Goal: Task Accomplishment & Management: Use online tool/utility

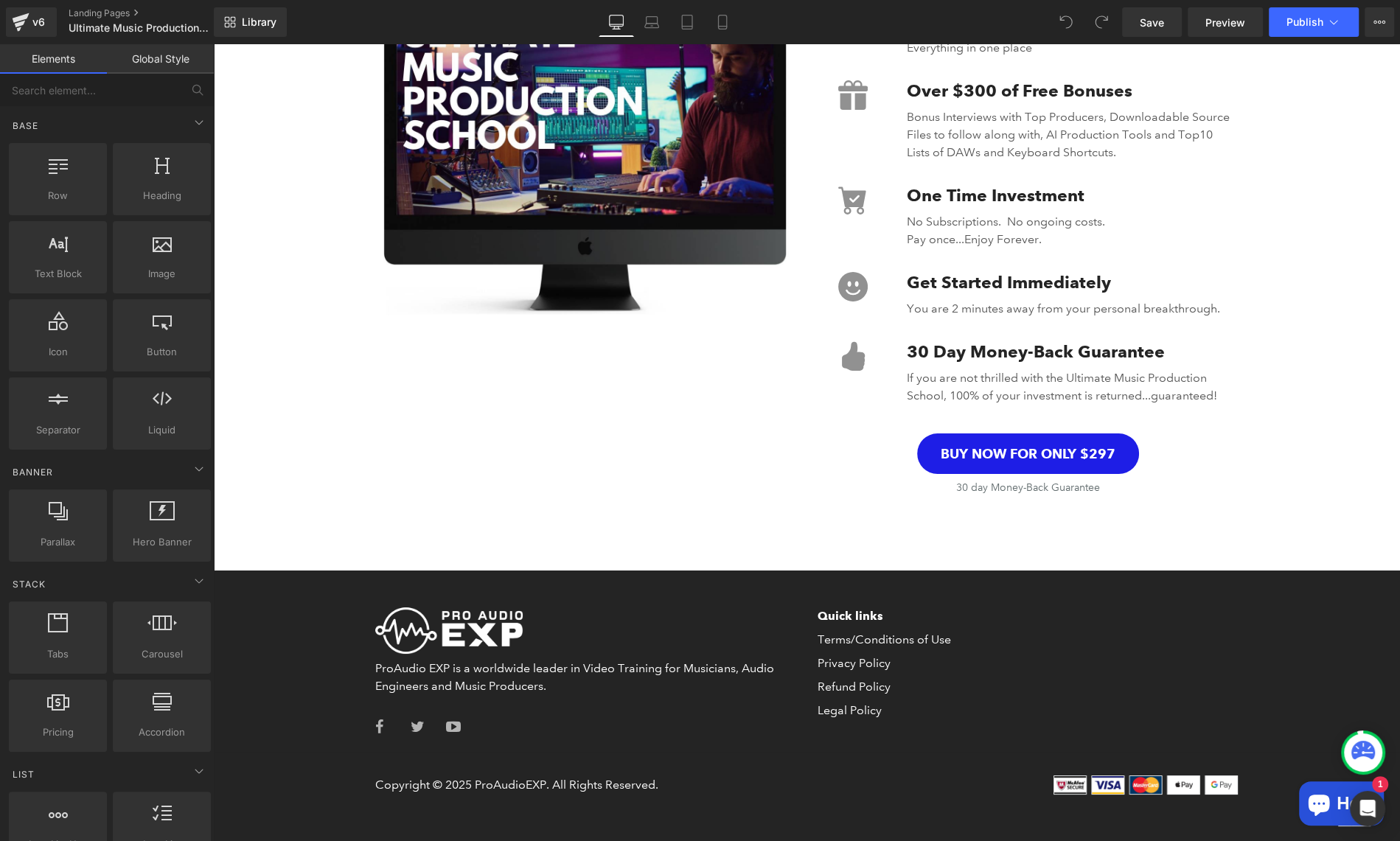
scroll to position [5414, 0]
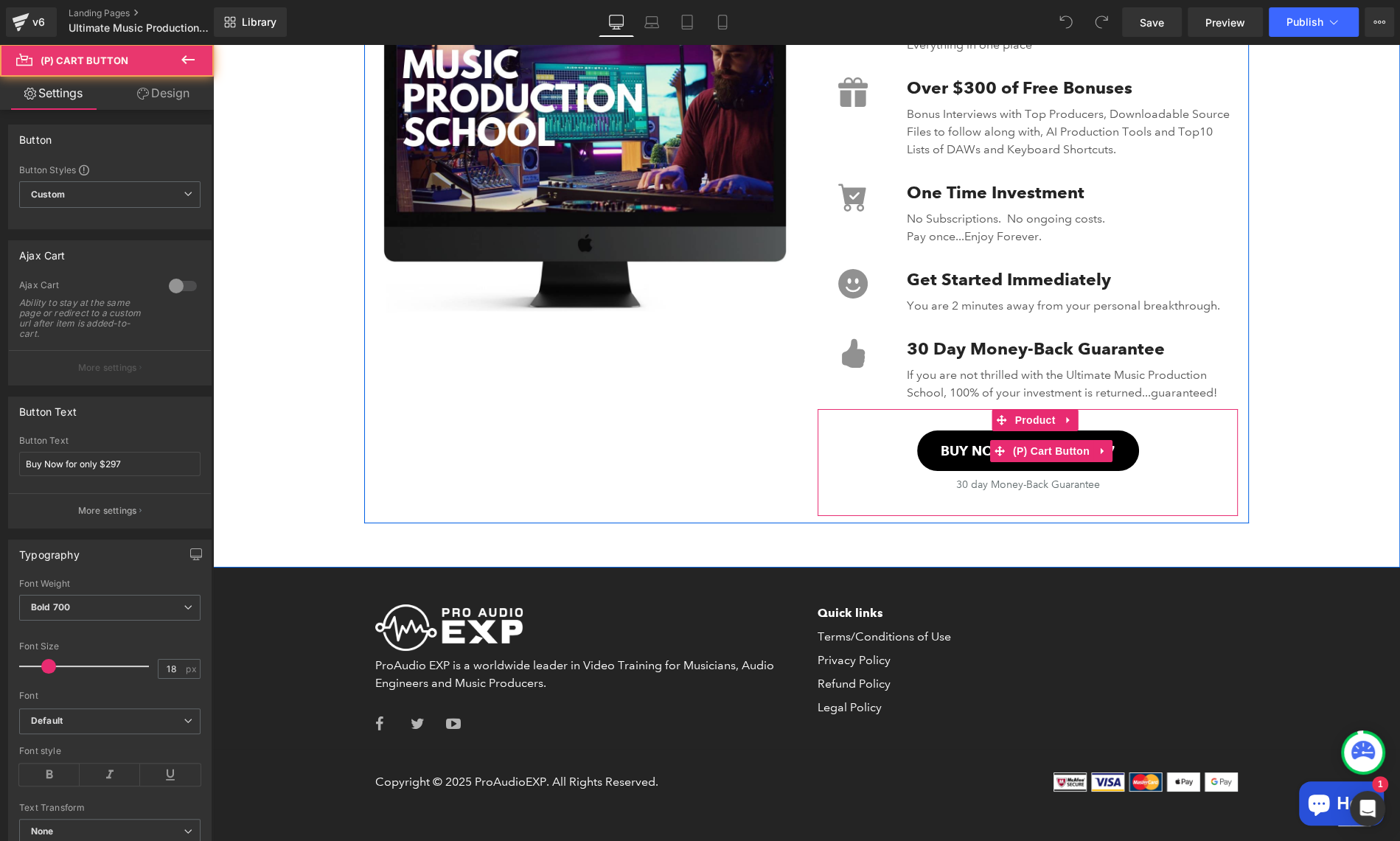
click at [1117, 454] on button "Buy Now for only $297" at bounding box center [1028, 450] width 222 height 41
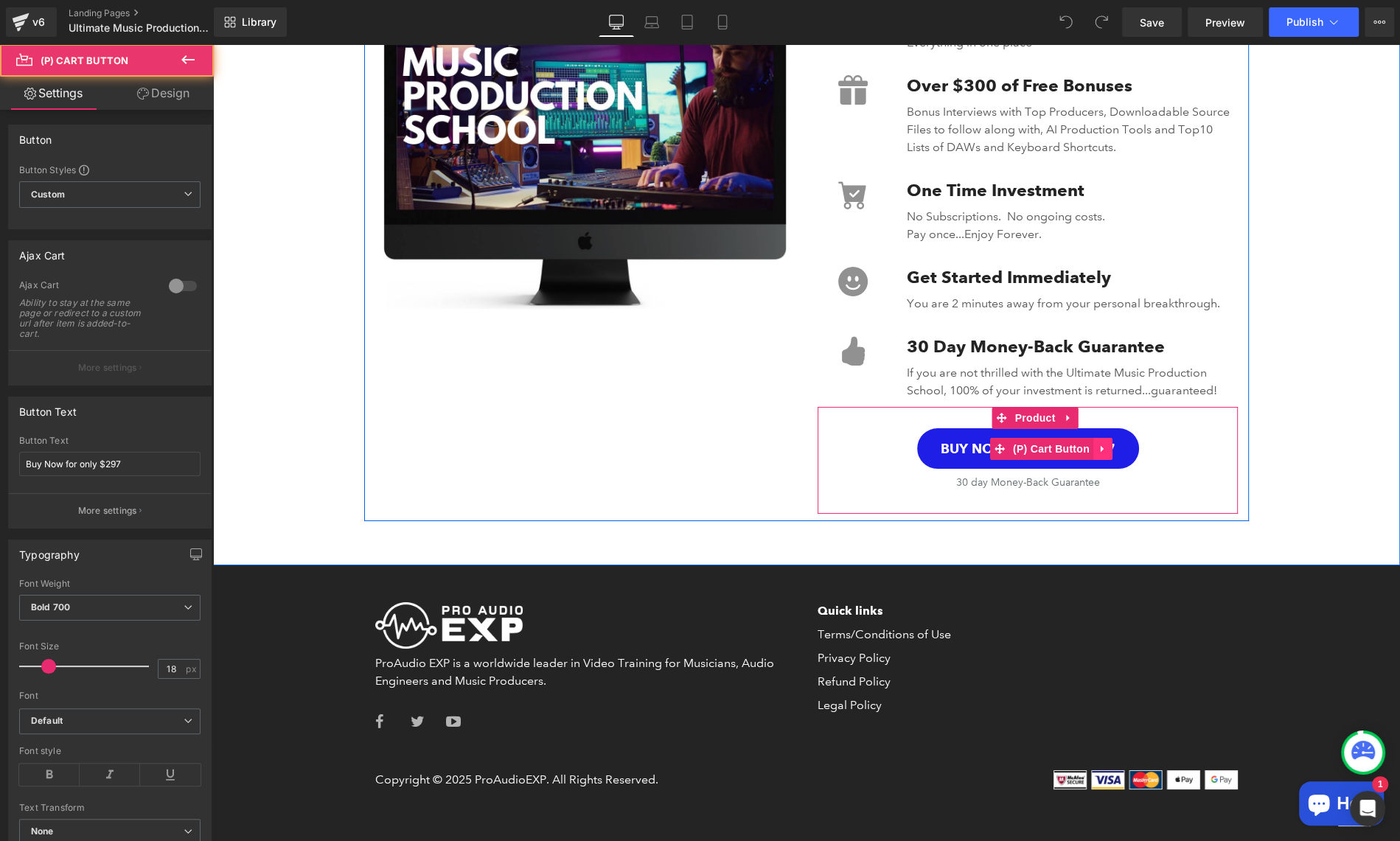
scroll to position [5419, 0]
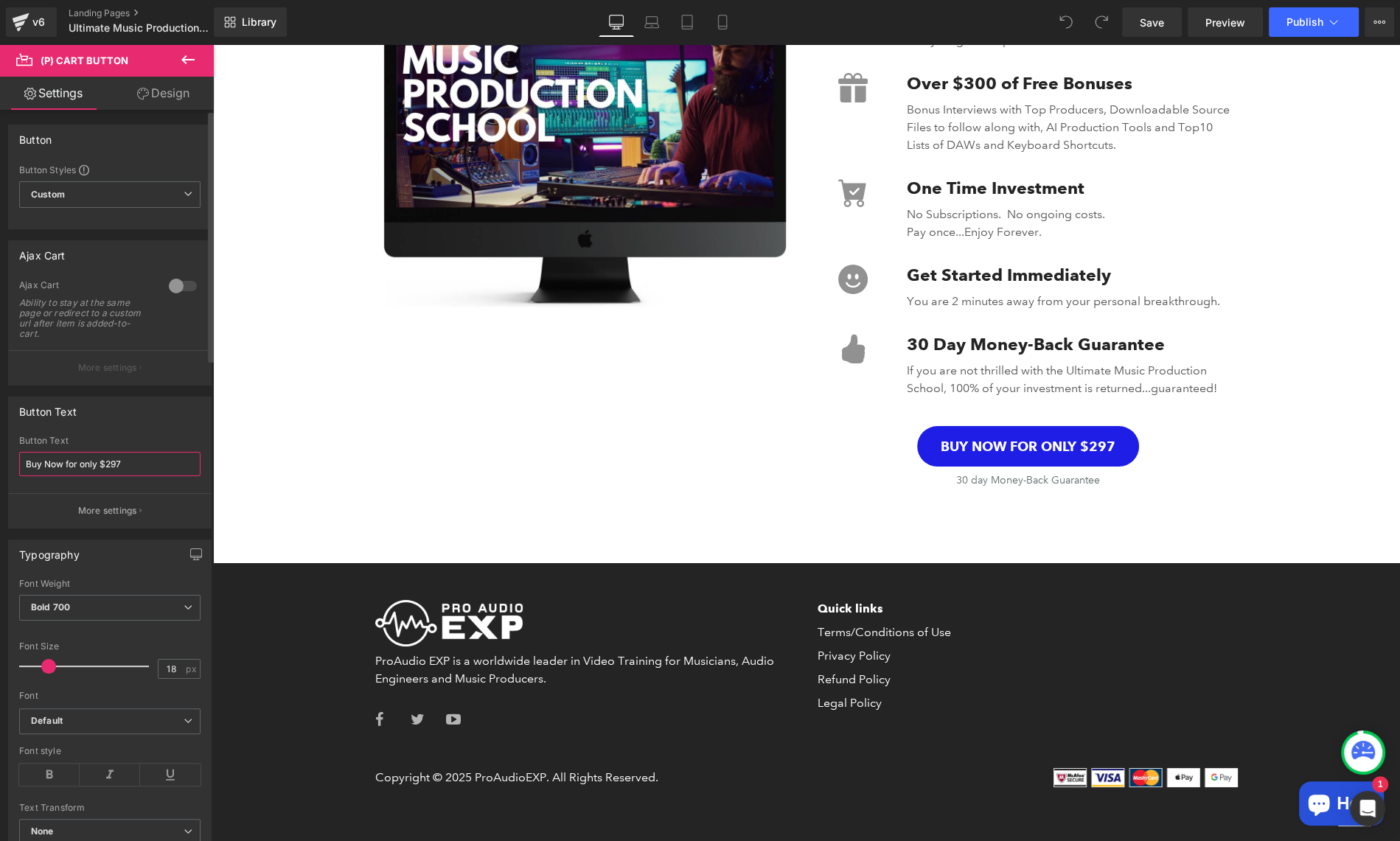
click at [110, 458] on input "Buy Now for only $297" at bounding box center [110, 464] width 181 height 24
type input "Buy Now for only $397"
click at [158, 435] on div "Button Text" at bounding box center [110, 440] width 181 height 10
drag, startPoint x: 1155, startPoint y: 30, endPoint x: 985, endPoint y: 4, distance: 172.0
click at [1155, 30] on span "Save" at bounding box center [1151, 22] width 24 height 15
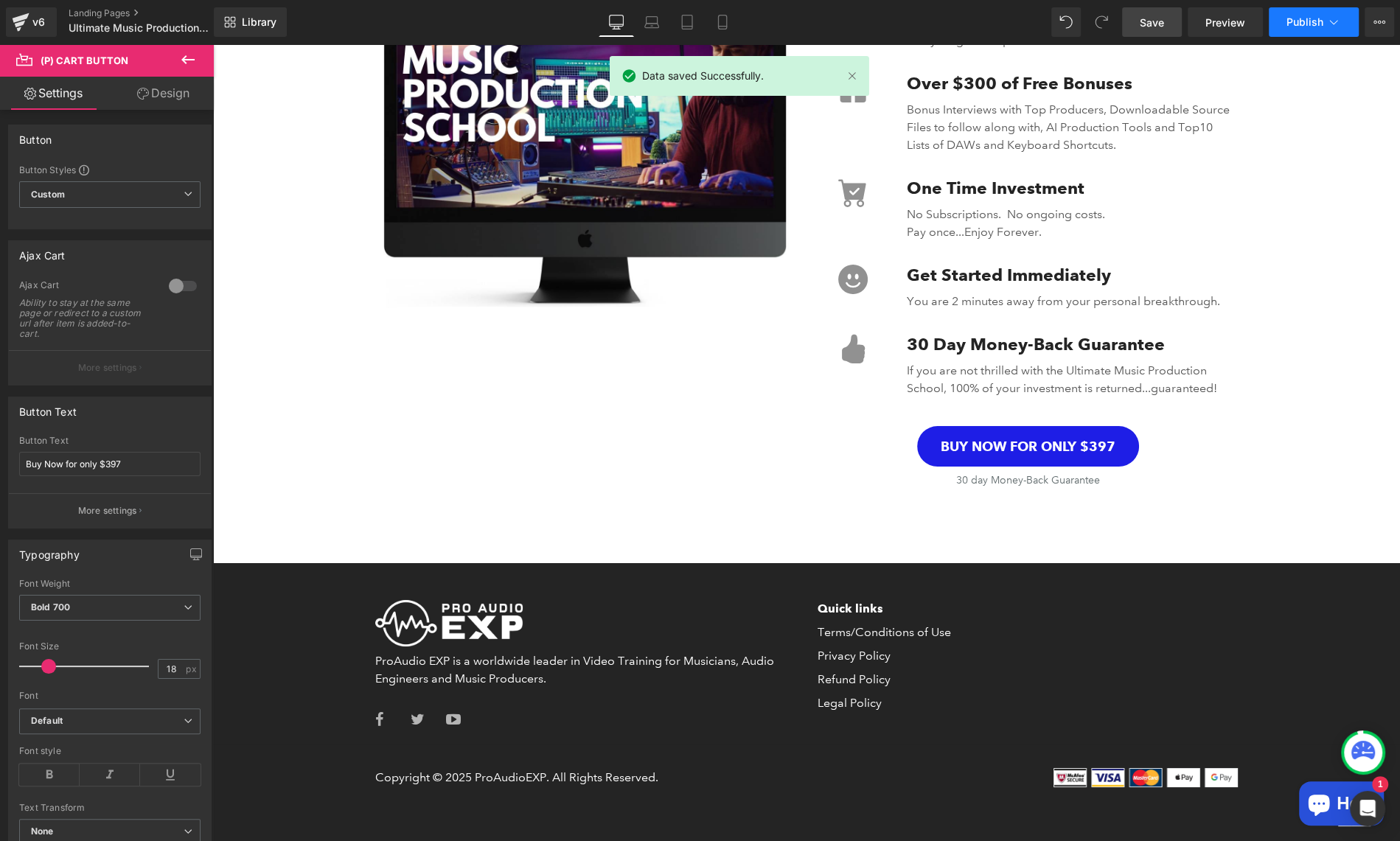
click at [1308, 28] on button "Publish" at bounding box center [1313, 22] width 90 height 30
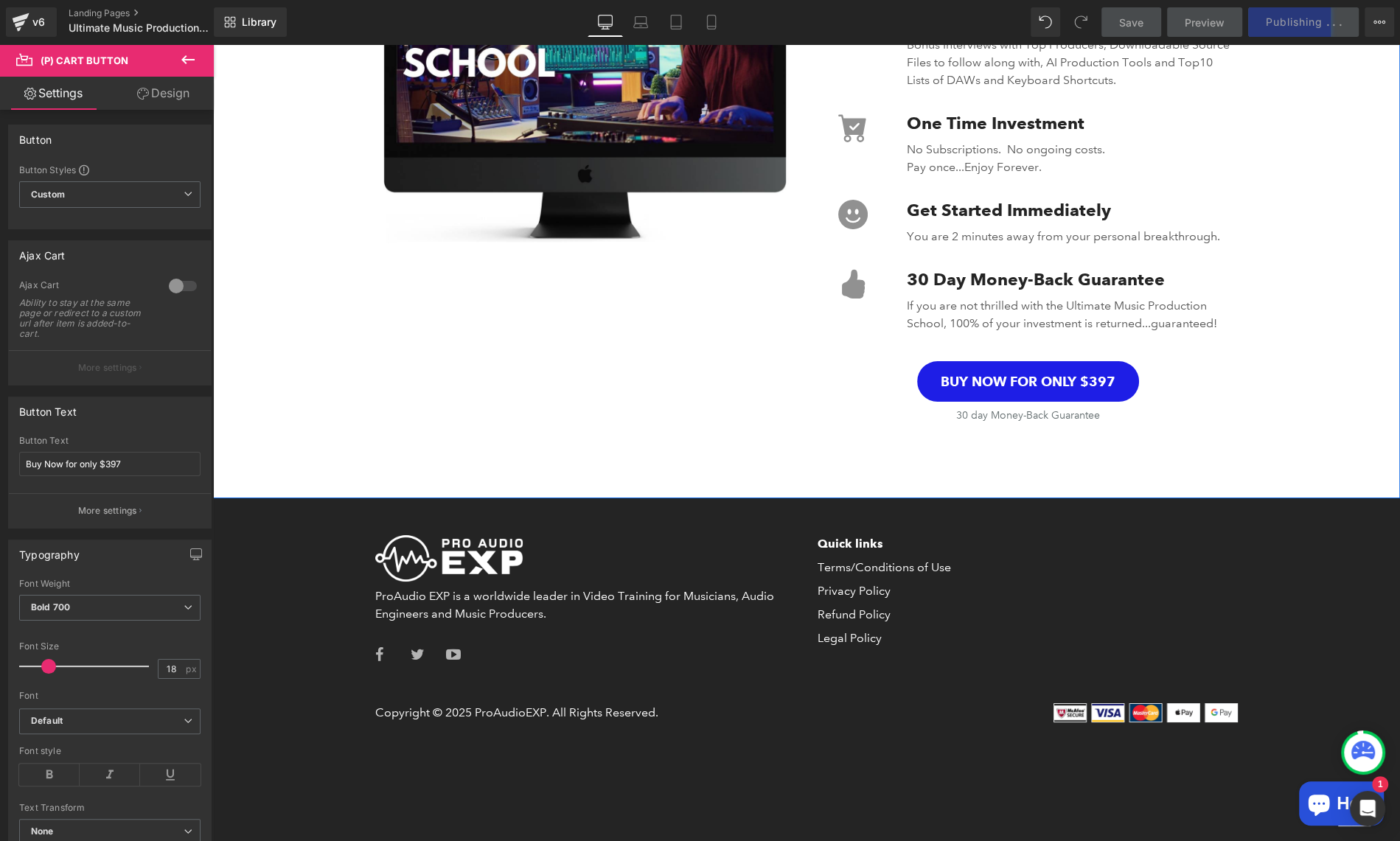
scroll to position [5488, 0]
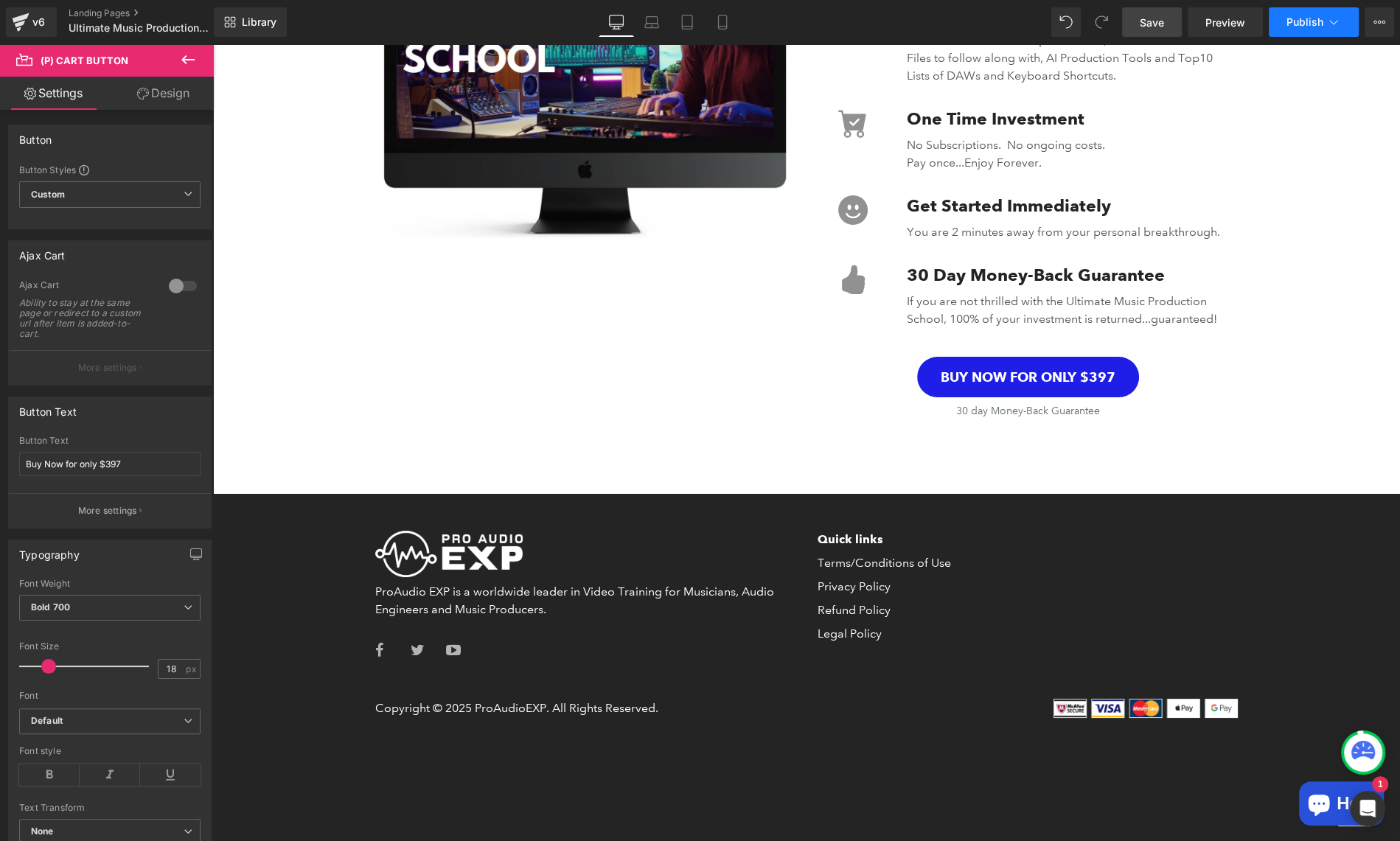
click at [1337, 29] on icon at bounding box center [1333, 22] width 14 height 14
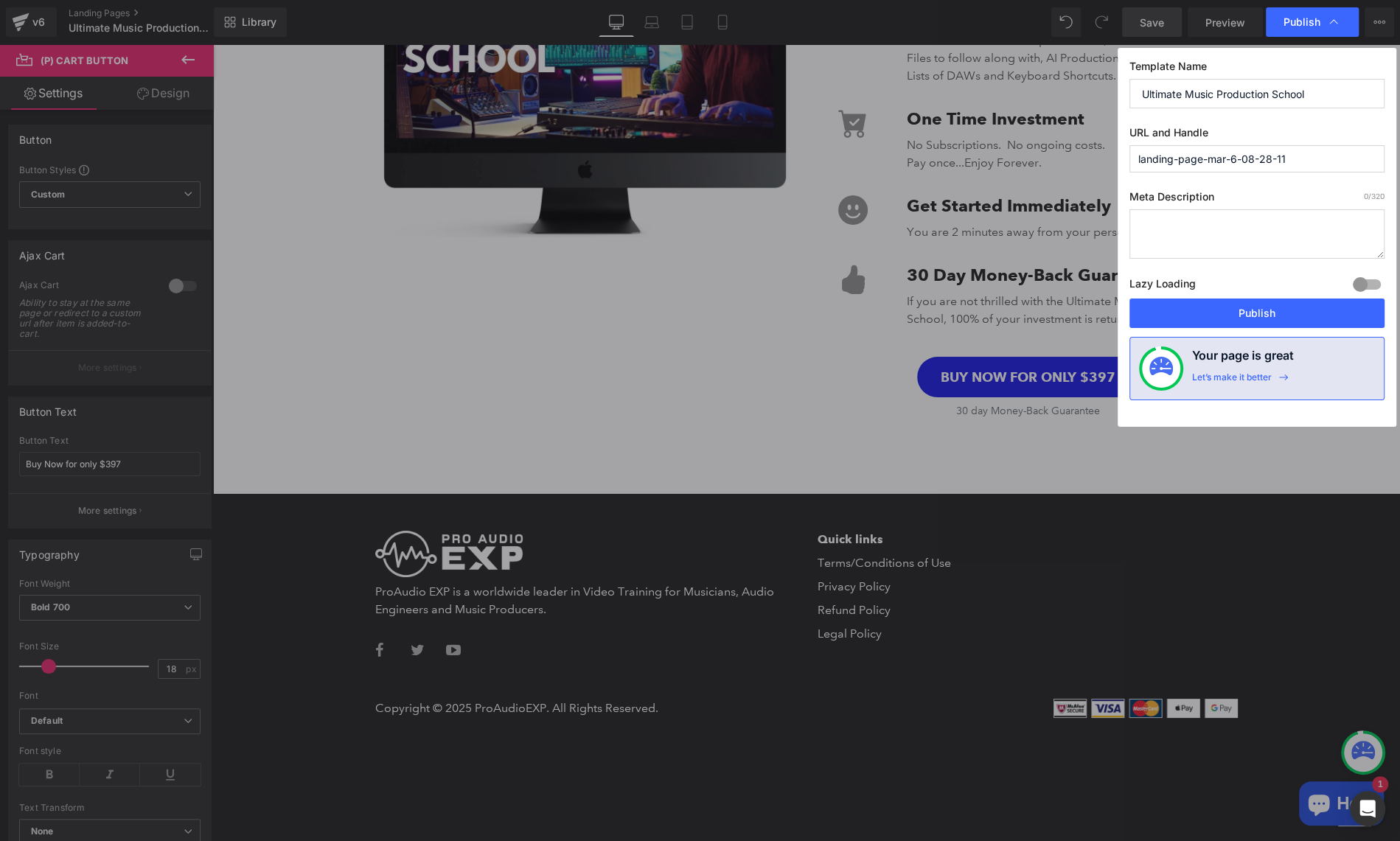
click at [0, 0] on button "Publish" at bounding box center [0, 0] width 0 height 0
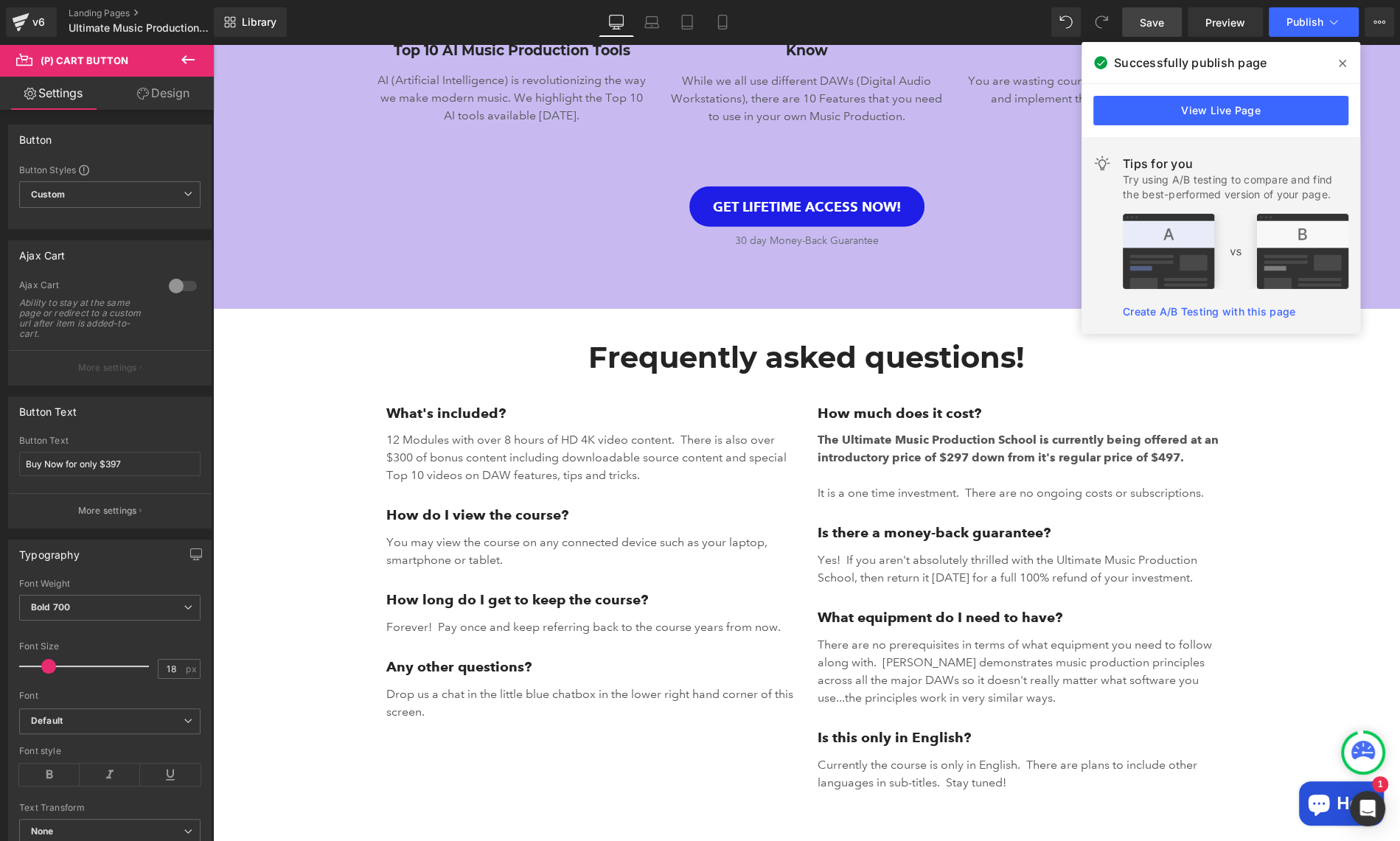
scroll to position [3727, 0]
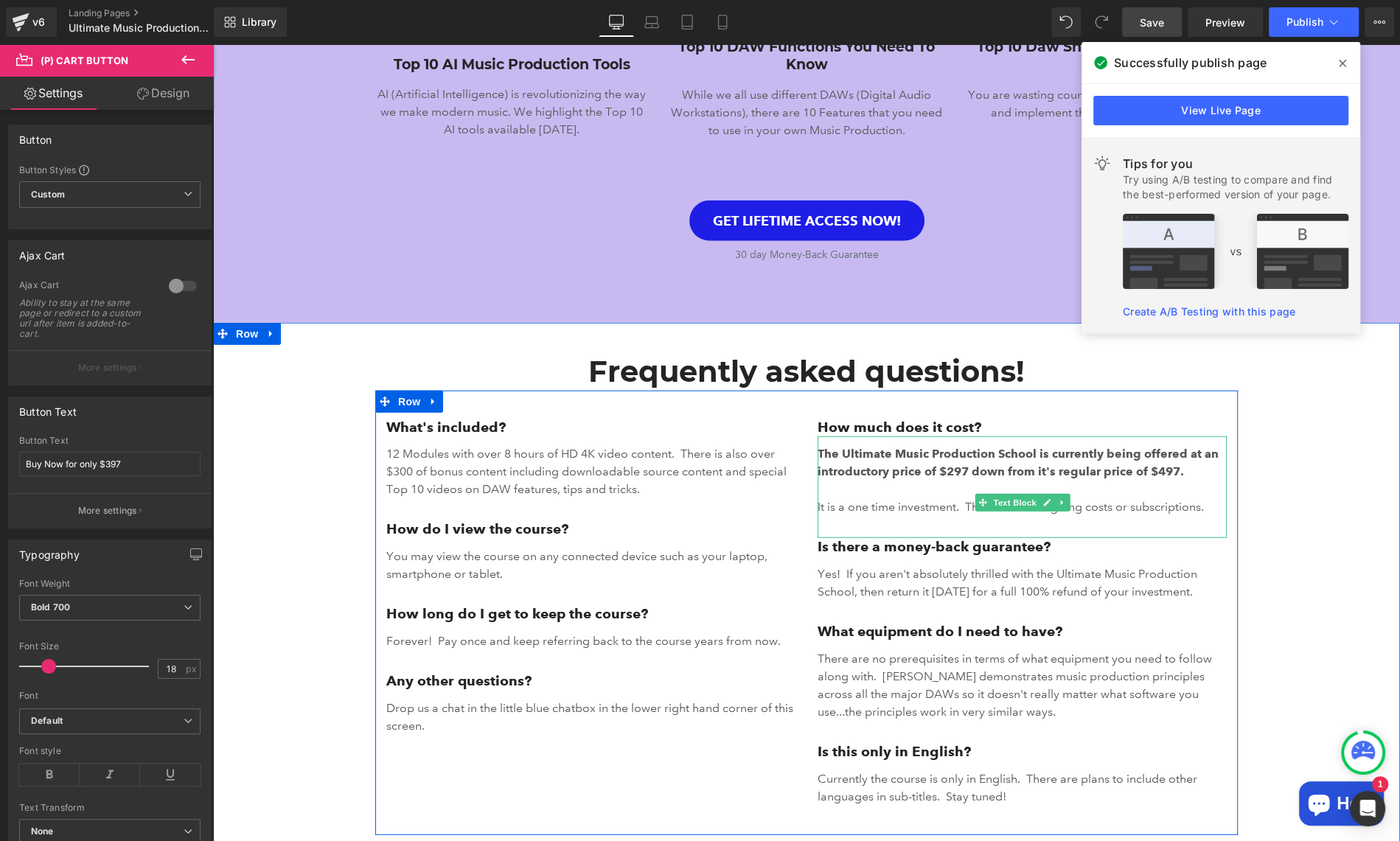
click at [954, 471] on strong "The Ultimate Music Production School is currently being offered at an introduct…" at bounding box center [1018, 462] width 401 height 32
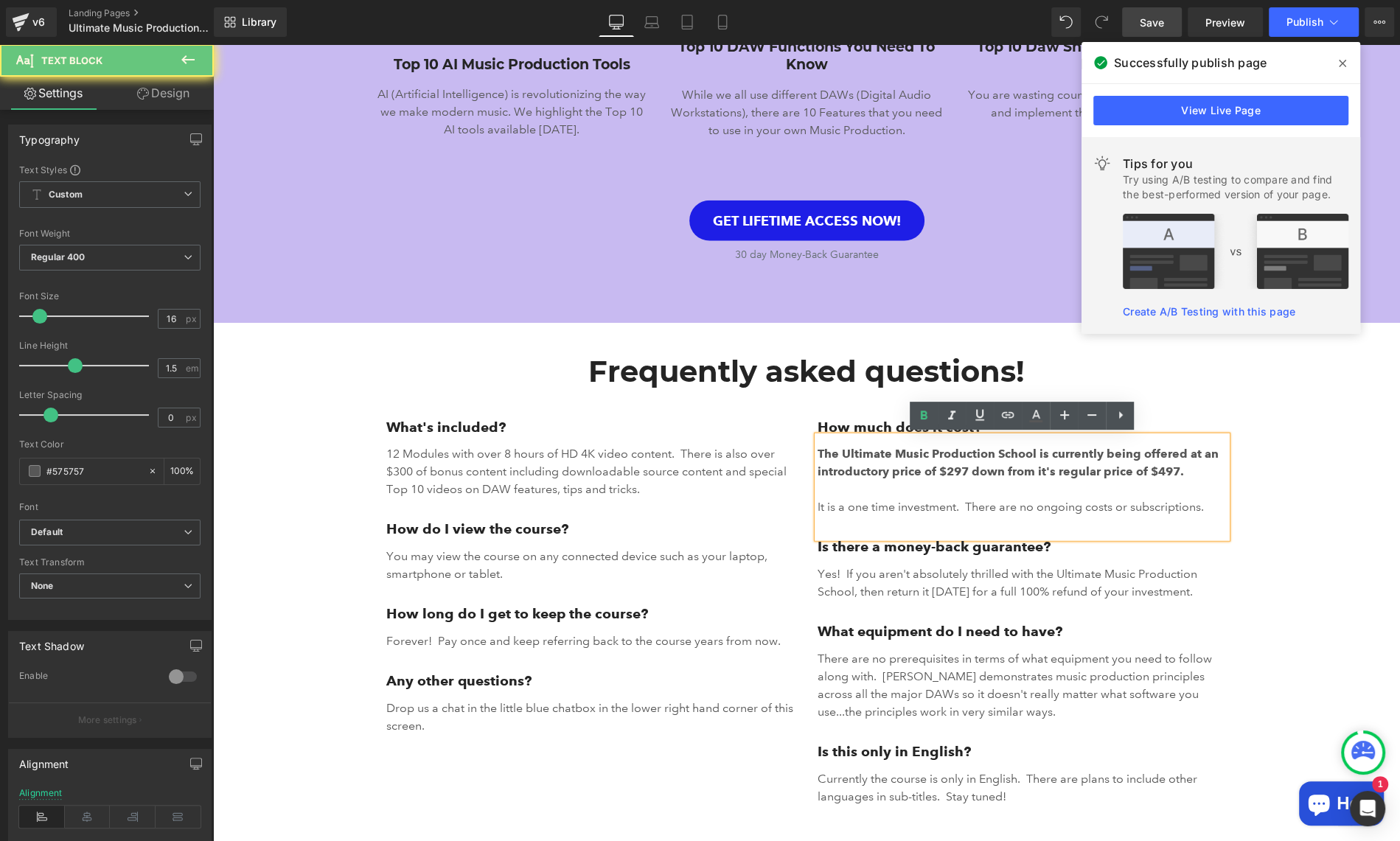
click at [954, 476] on strong "The Ultimate Music Production School is currently being offered at an introduct…" at bounding box center [1018, 462] width 401 height 32
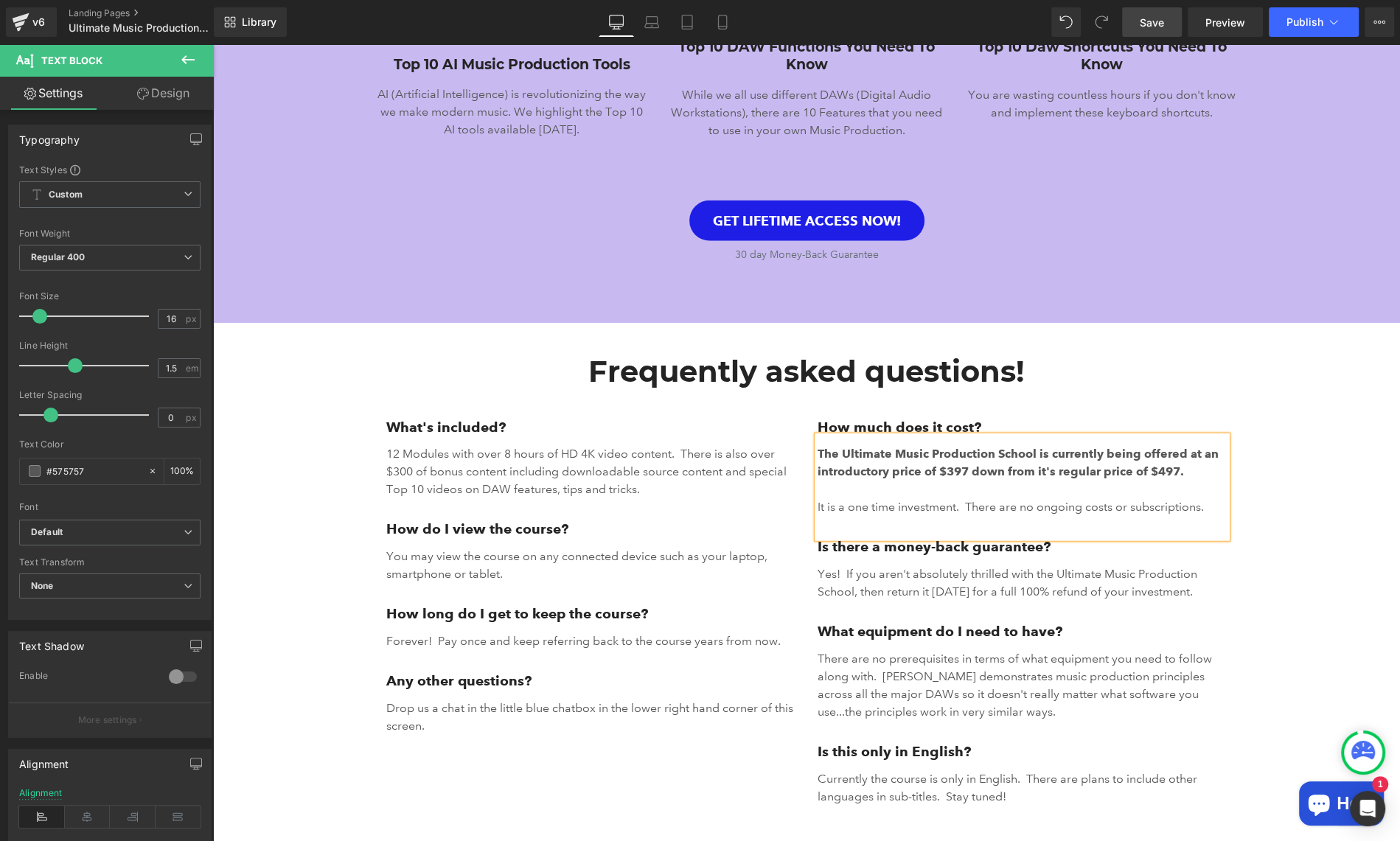
click at [1165, 472] on strong "The Ultimate Music Production School is currently being offered at an introduct…" at bounding box center [1018, 462] width 401 height 32
click at [1293, 471] on div "Frequently asked questions! Heading How much does it cost? Text Block The Ultim…" at bounding box center [806, 597] width 1187 height 490
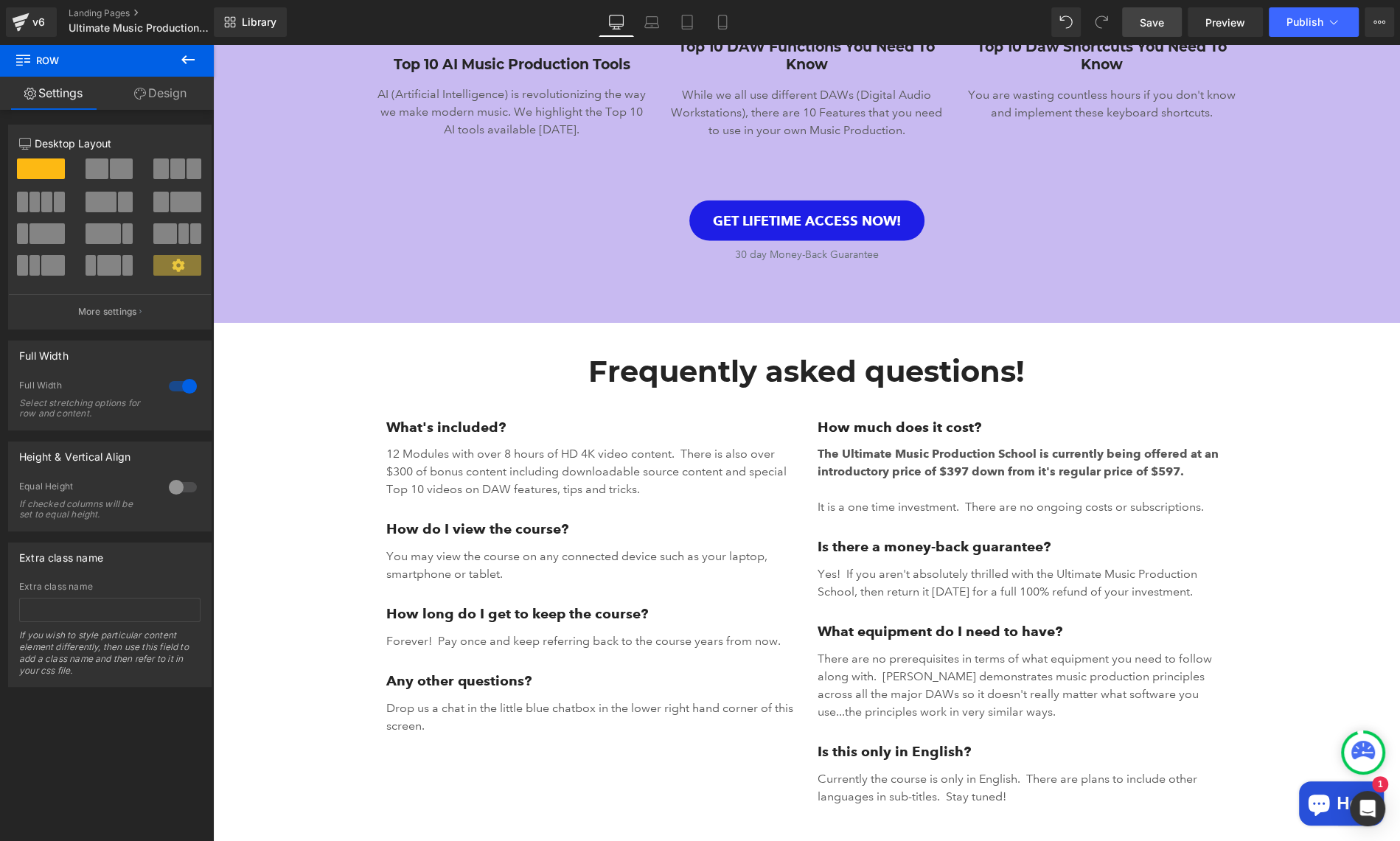
click at [1155, 14] on span "Save" at bounding box center [1151, 22] width 24 height 15
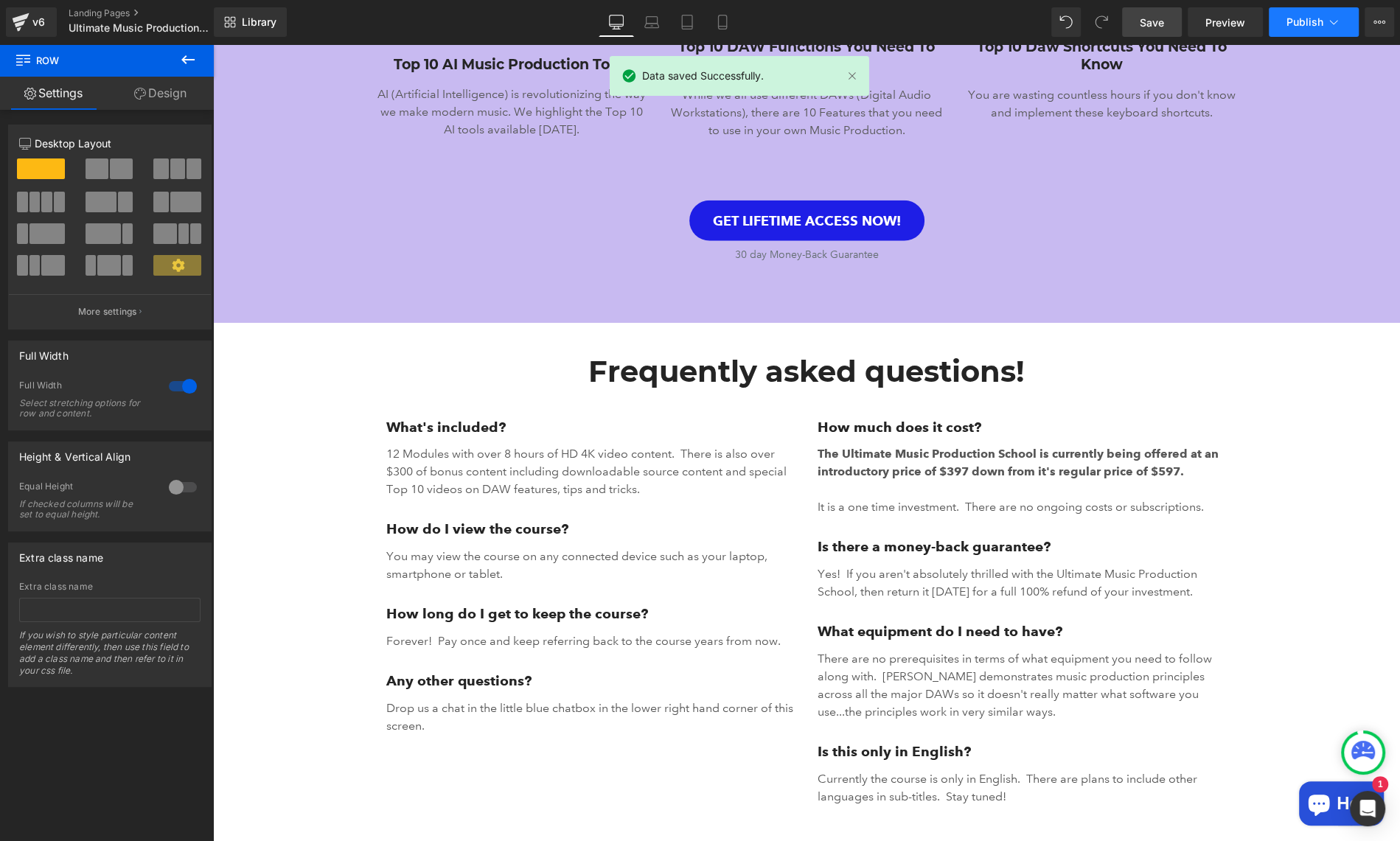
click at [1298, 26] on span "Publish" at bounding box center [1304, 22] width 37 height 12
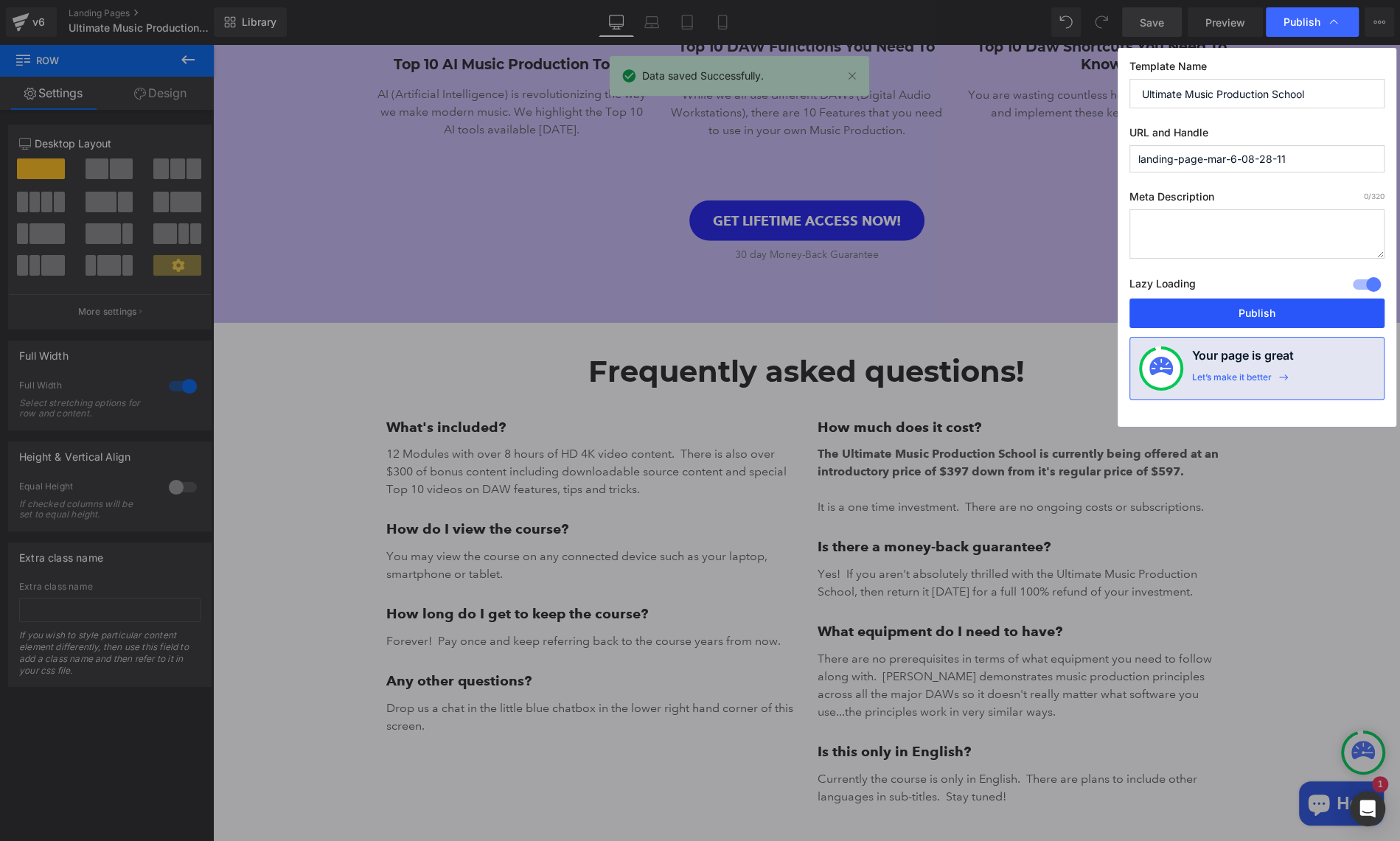
click at [0, 0] on button "Publish" at bounding box center [0, 0] width 0 height 0
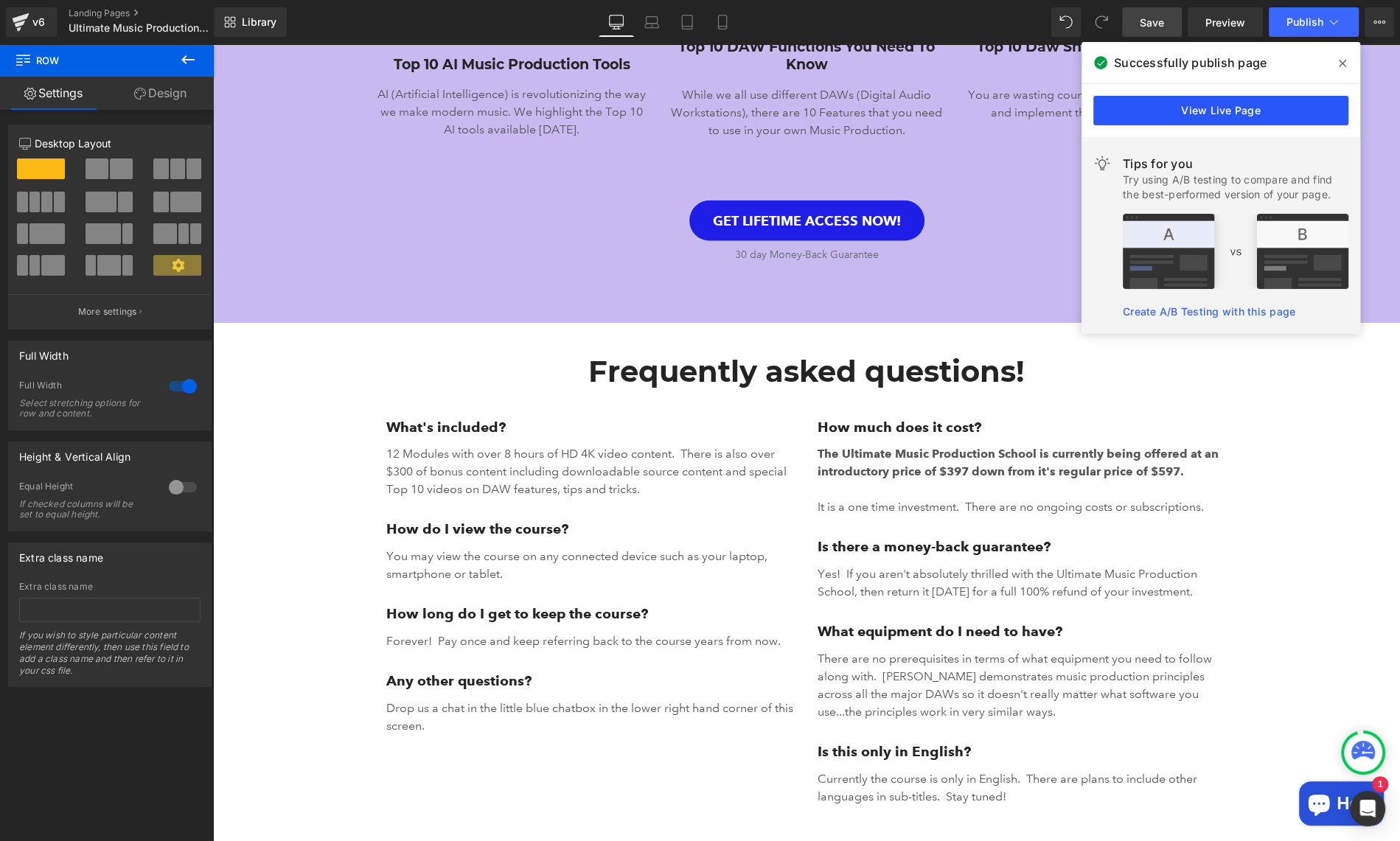
click at [1149, 104] on link "View Live Page" at bounding box center [1221, 110] width 255 height 30
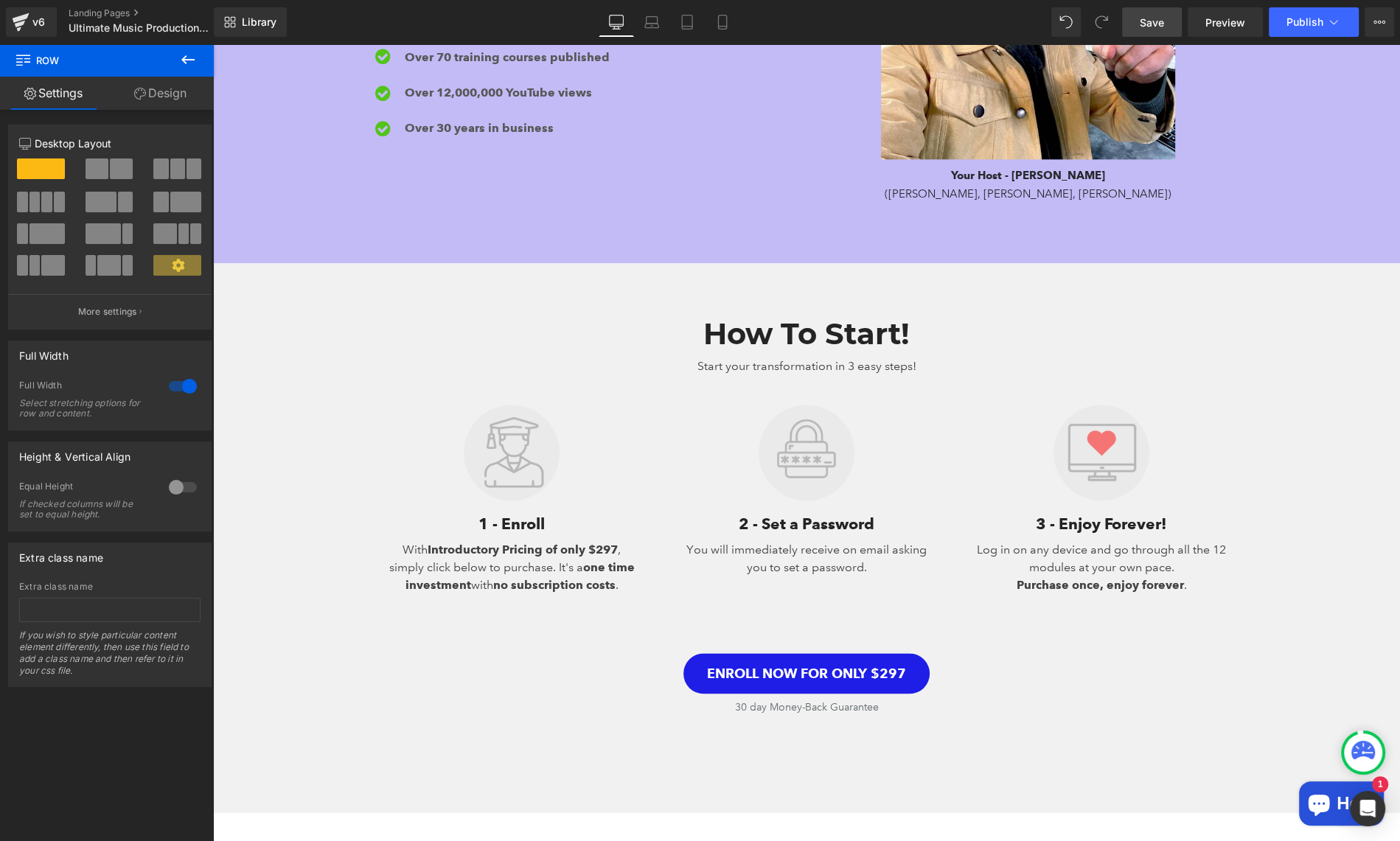
scroll to position [1778, 0]
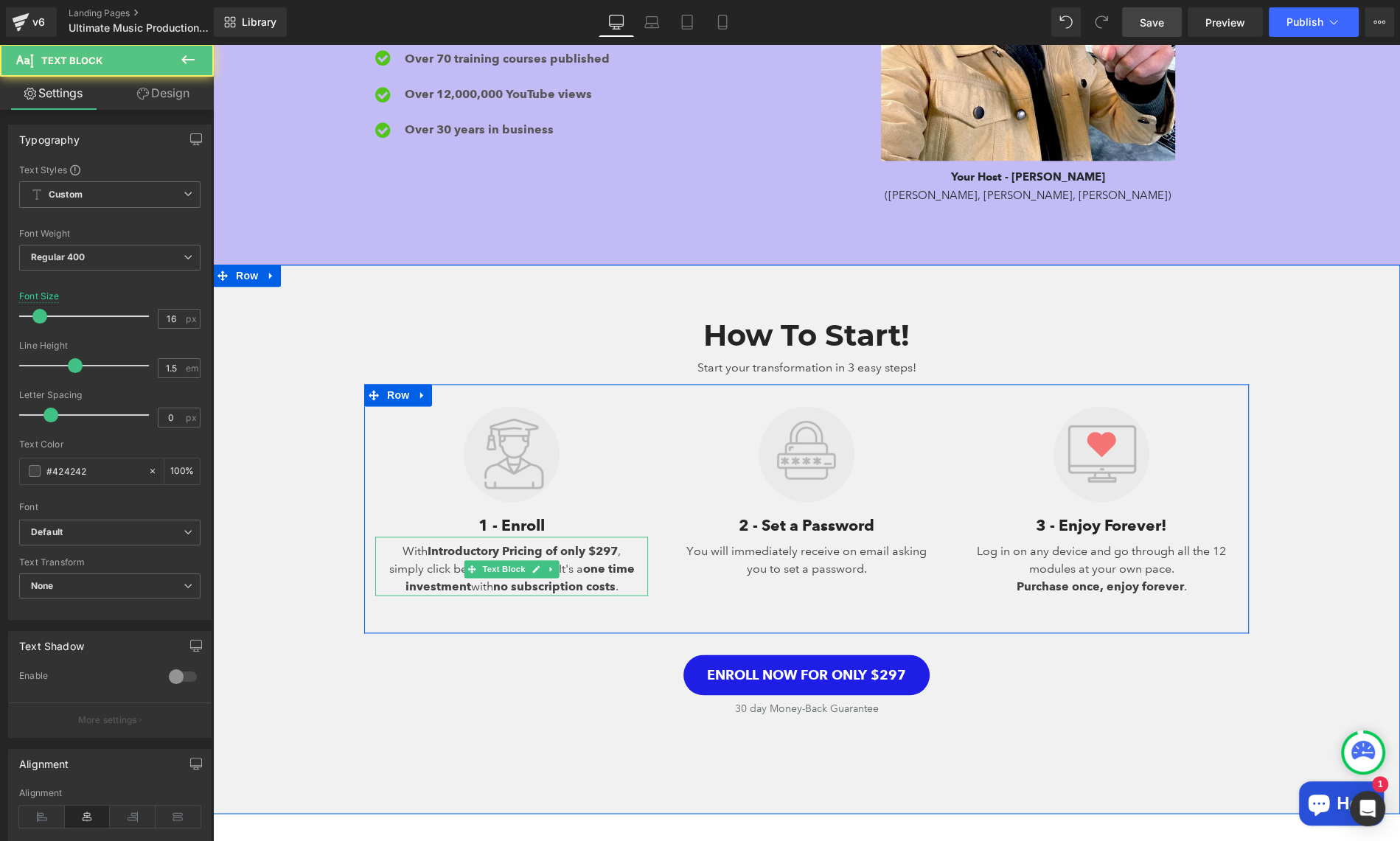
click at [601, 550] on strong "Introductory Pricing of only $297" at bounding box center [523, 550] width 190 height 14
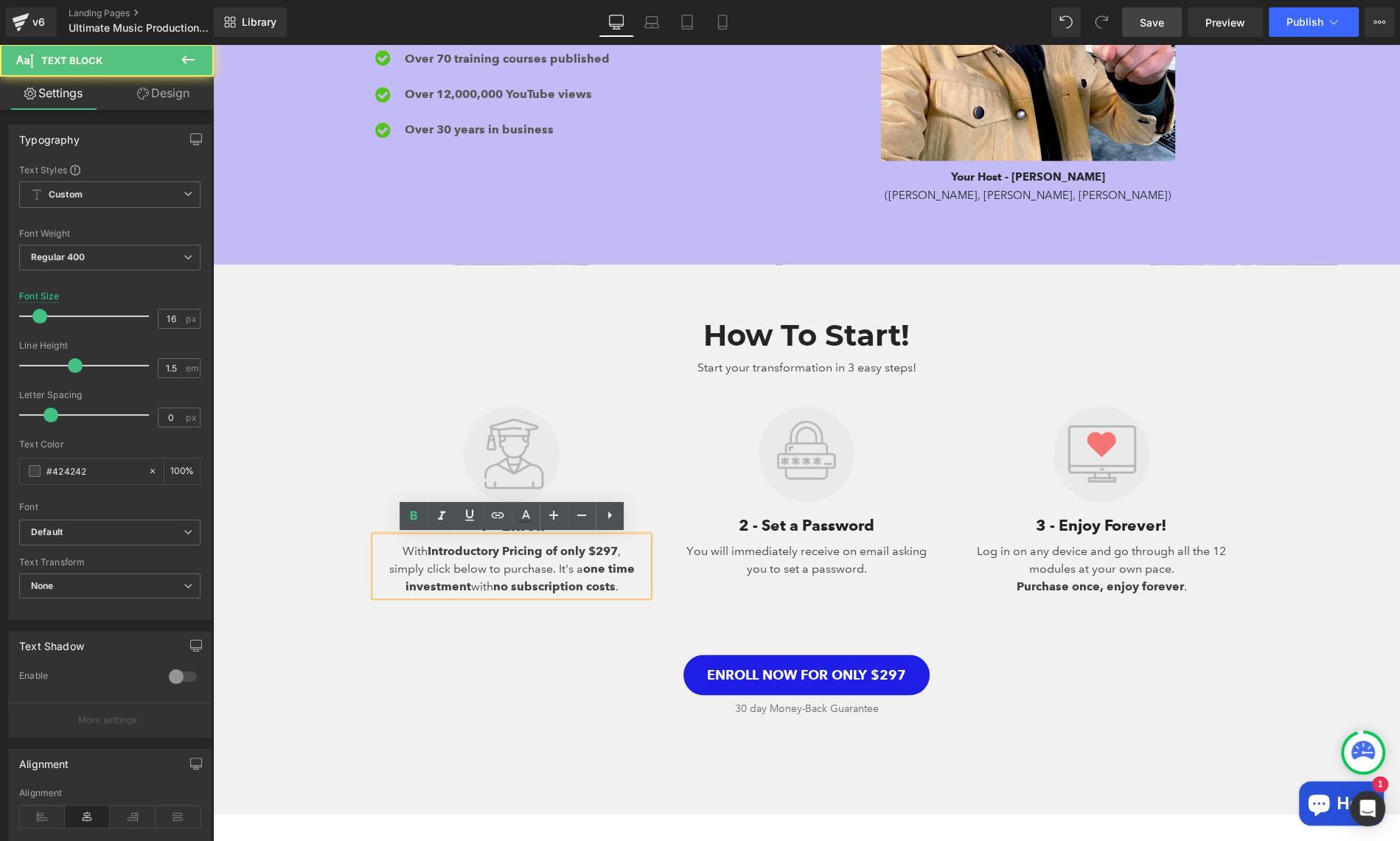
click at [604, 553] on strong "Introductory Pricing of only $297" at bounding box center [523, 550] width 190 height 14
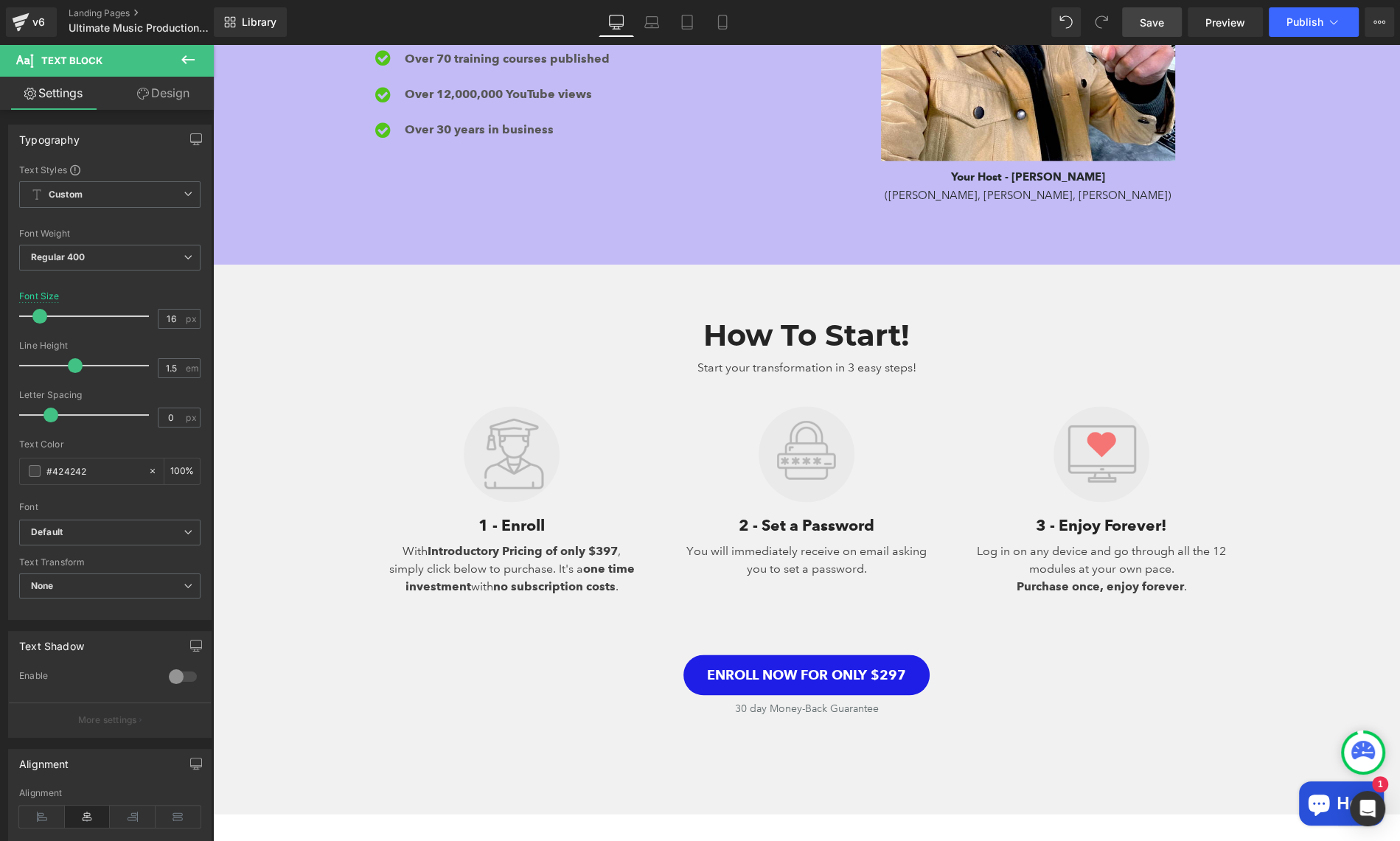
click at [1148, 26] on span "Save" at bounding box center [1151, 22] width 24 height 15
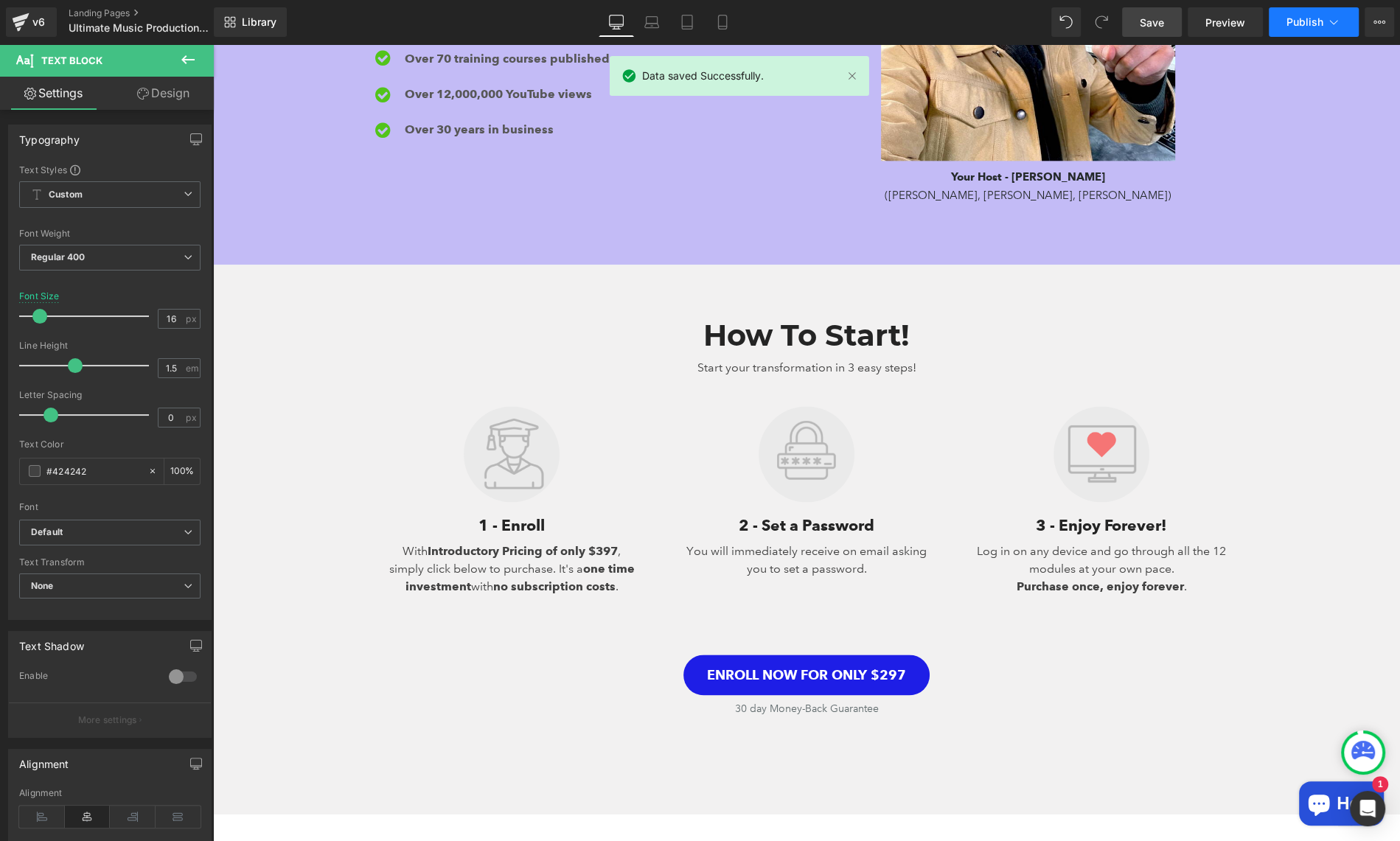
click at [1299, 30] on button "Publish" at bounding box center [1313, 22] width 90 height 30
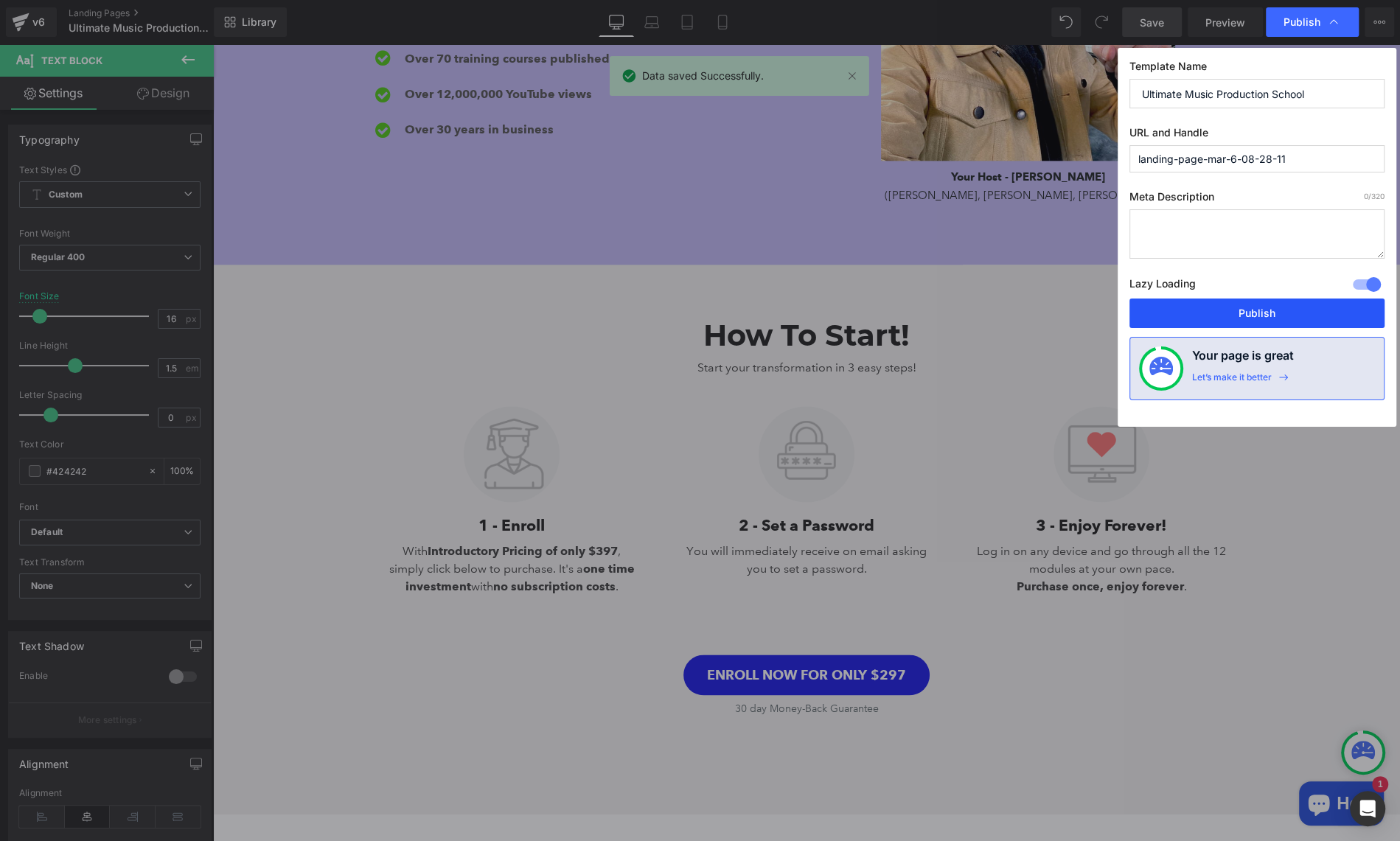
click at [0, 0] on button "Publish" at bounding box center [0, 0] width 0 height 0
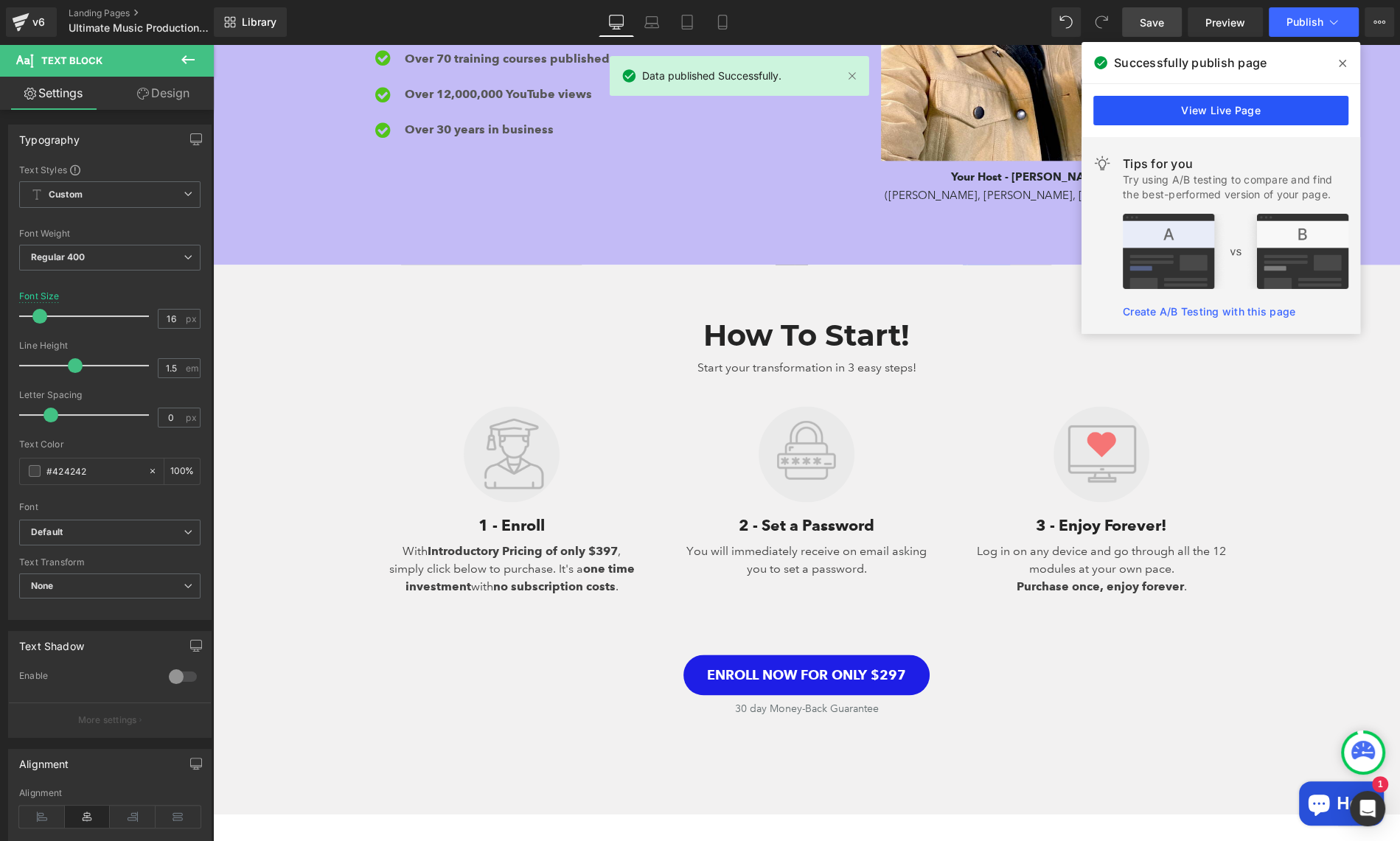
click at [0, 0] on link "View Live Page" at bounding box center [0, 0] width 0 height 0
